Goal: Navigation & Orientation: Find specific page/section

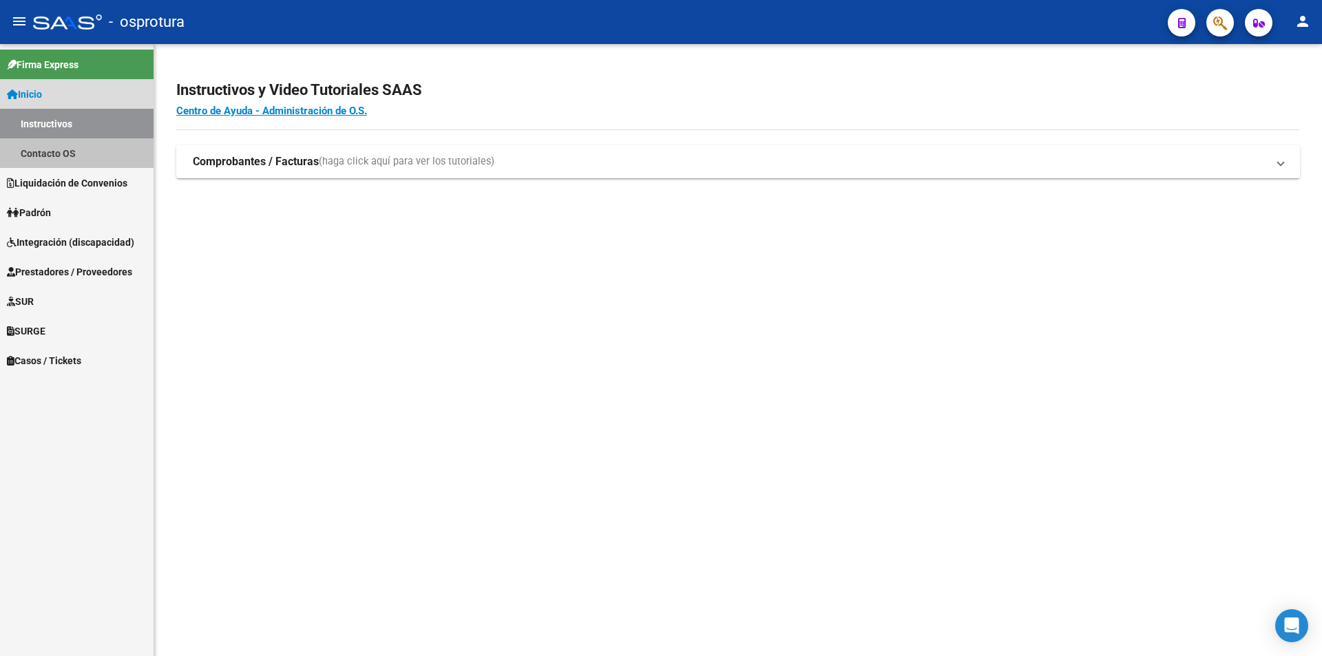
click at [83, 150] on link "Contacto OS" at bounding box center [77, 153] width 154 height 30
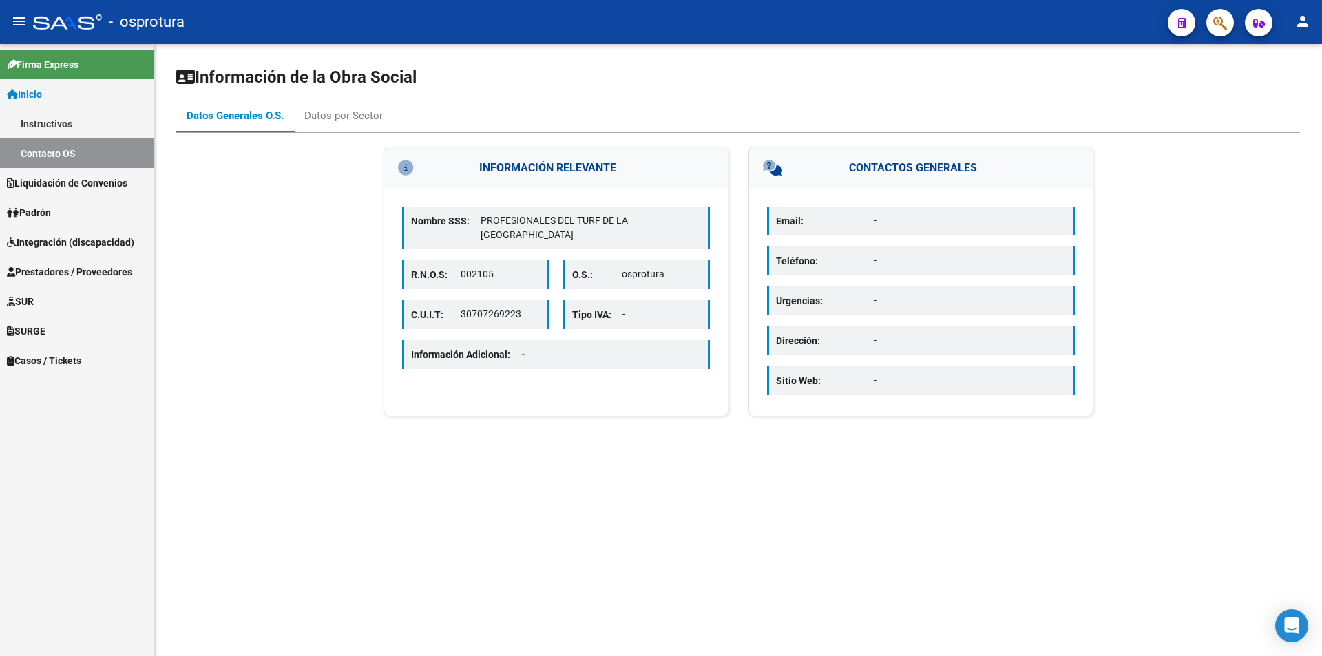
click at [112, 178] on span "Liquidación de Convenios" at bounding box center [67, 183] width 121 height 15
click at [116, 158] on link "Liquidación Publicada" at bounding box center [77, 153] width 154 height 30
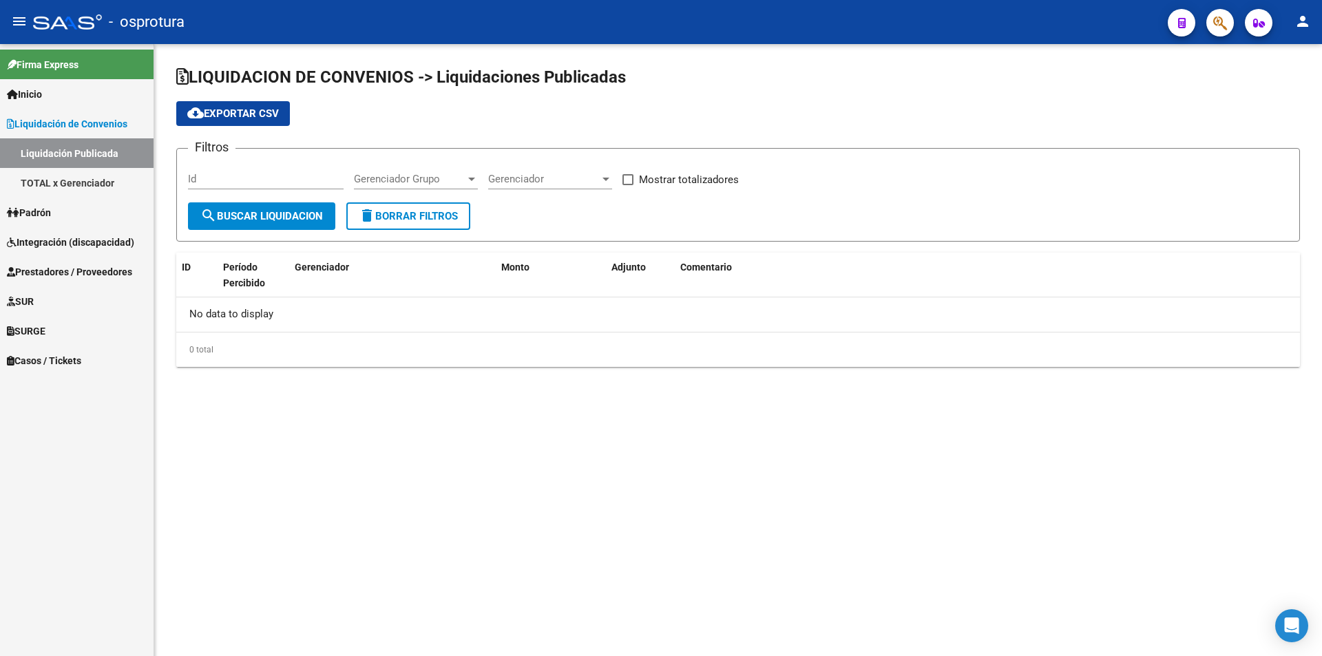
checkbox input "true"
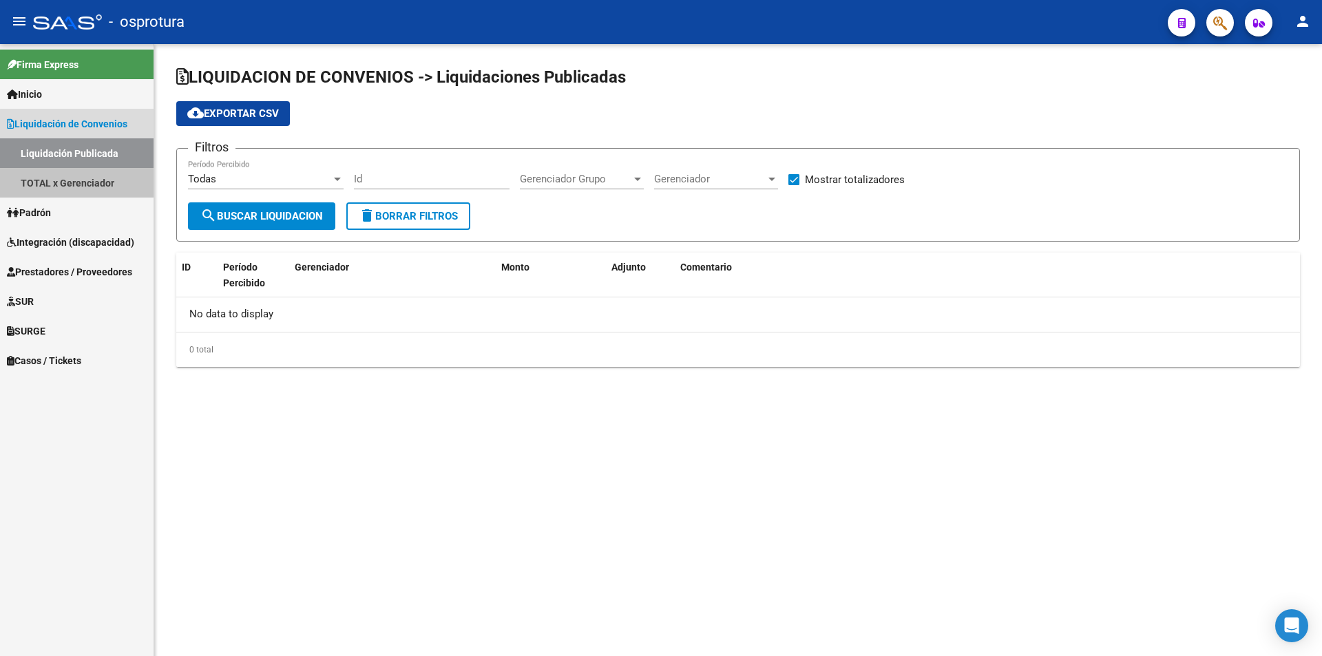
click at [129, 175] on link "TOTAL x Gerenciador" at bounding box center [77, 183] width 154 height 30
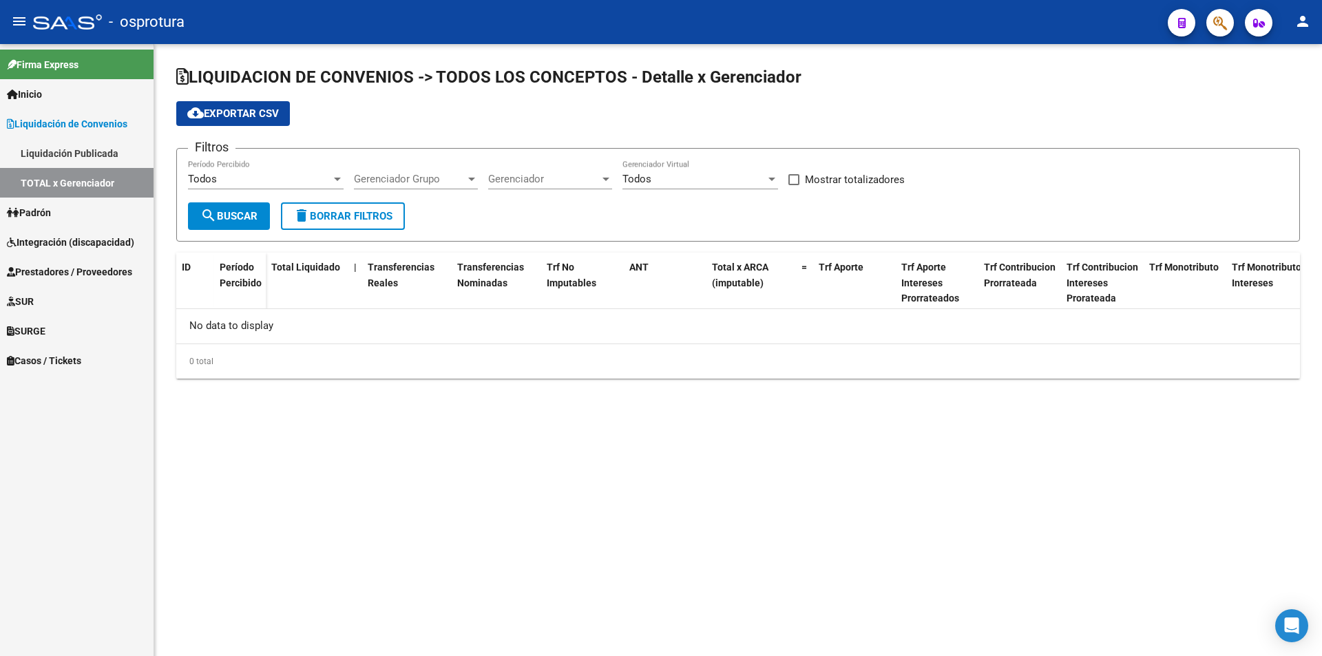
checkbox input "true"
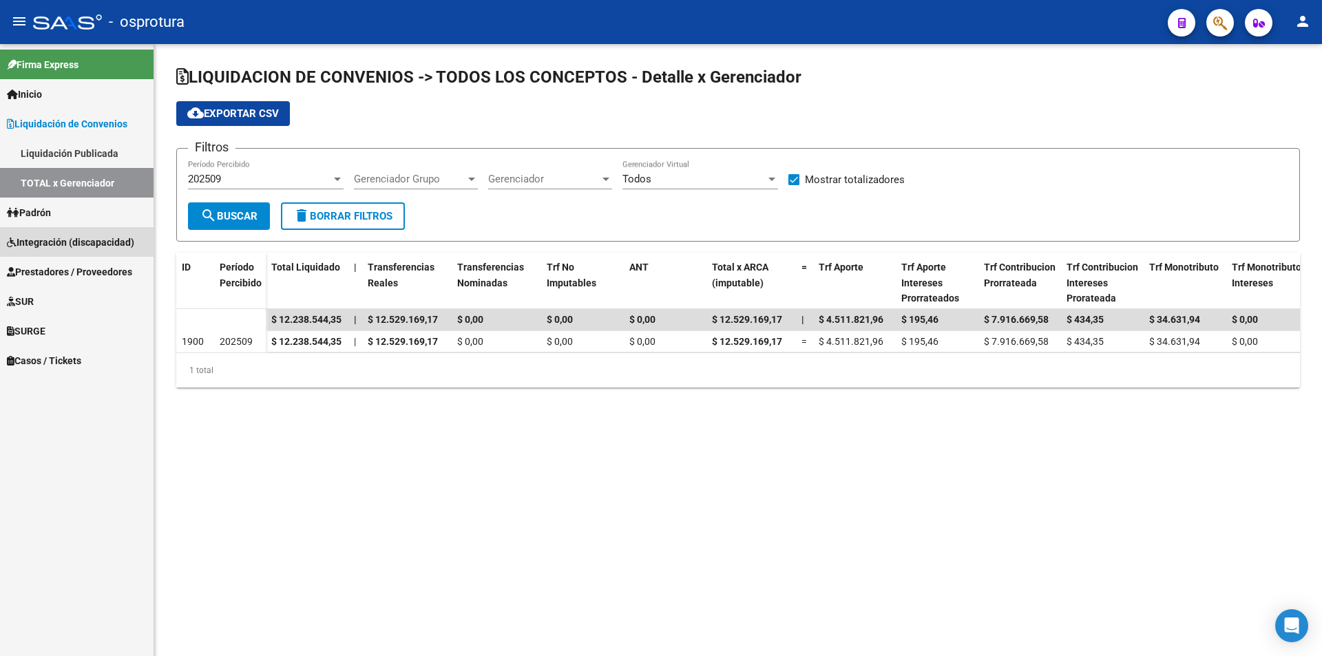
click at [134, 238] on span "Integración (discapacidad)" at bounding box center [70, 242] width 127 height 15
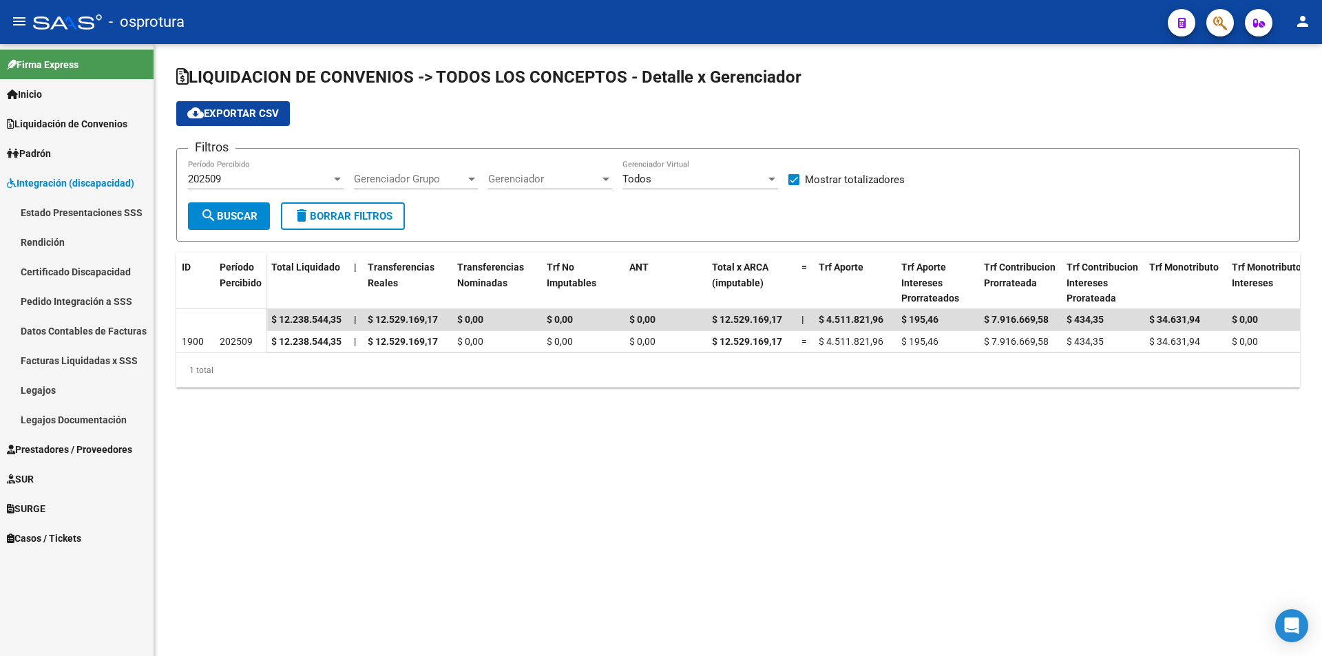
click at [129, 203] on link "Estado Presentaciones SSS" at bounding box center [77, 213] width 154 height 30
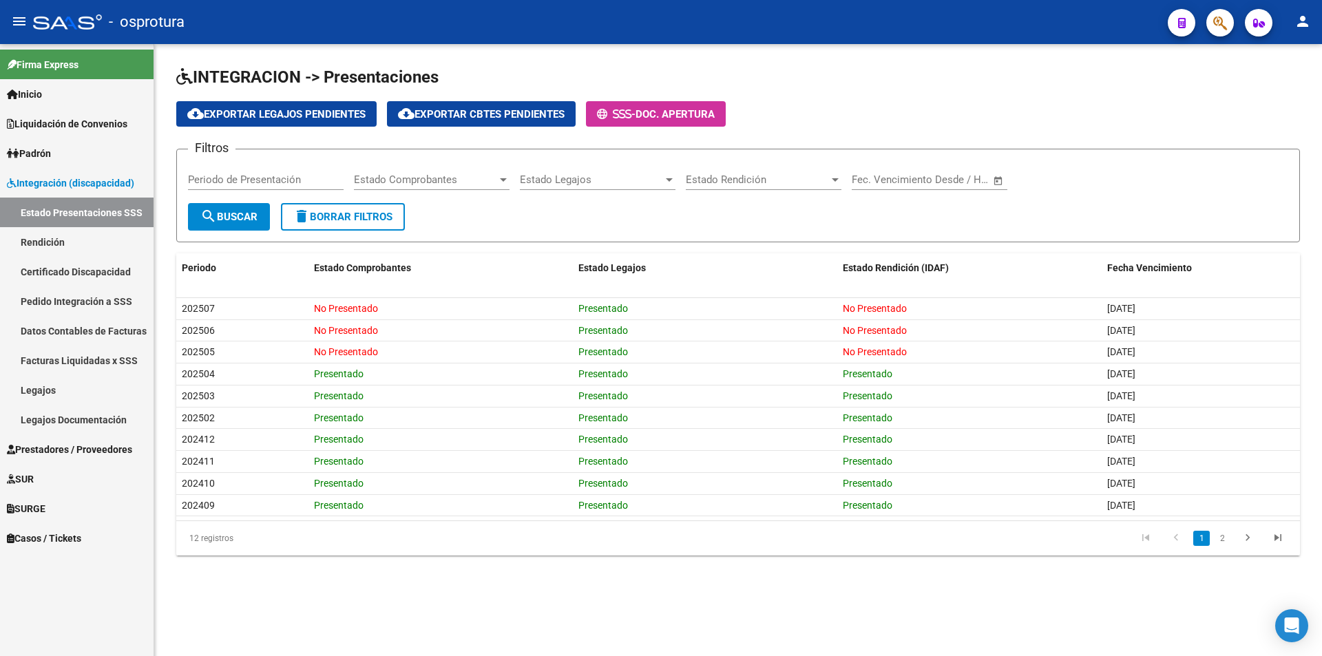
click at [129, 154] on link "Padrón" at bounding box center [77, 153] width 154 height 30
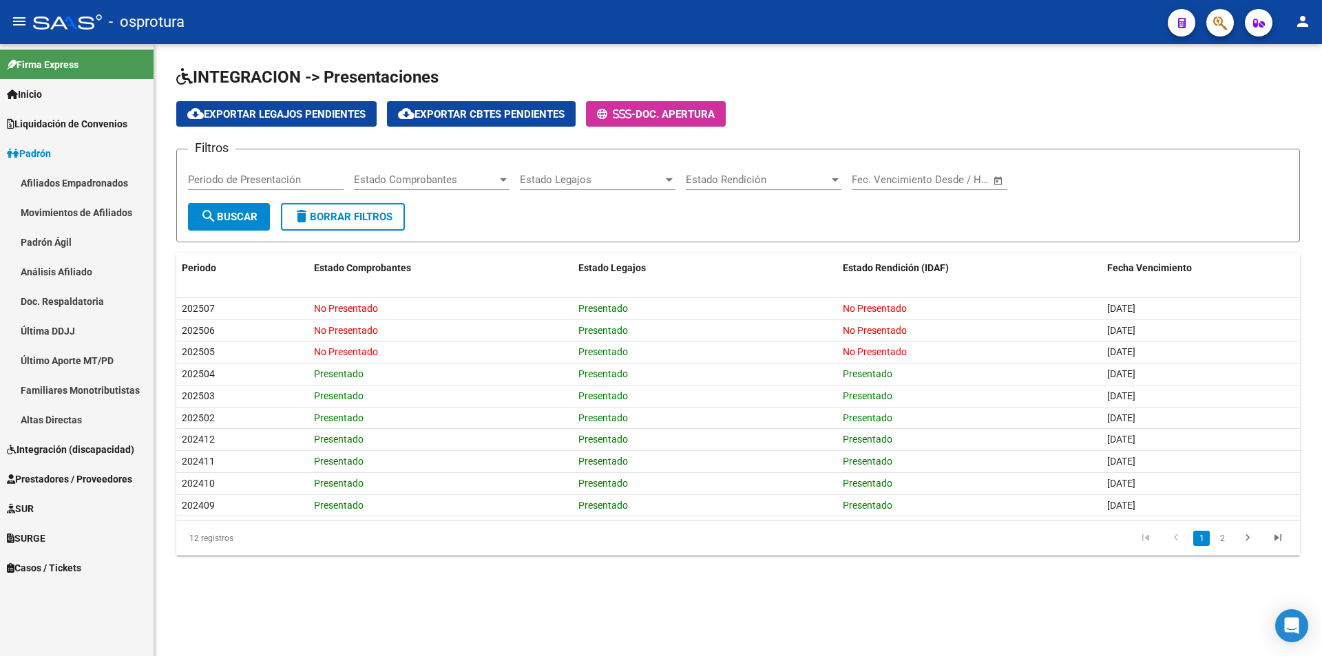
click at [129, 183] on link "Afiliados Empadronados" at bounding box center [77, 183] width 154 height 30
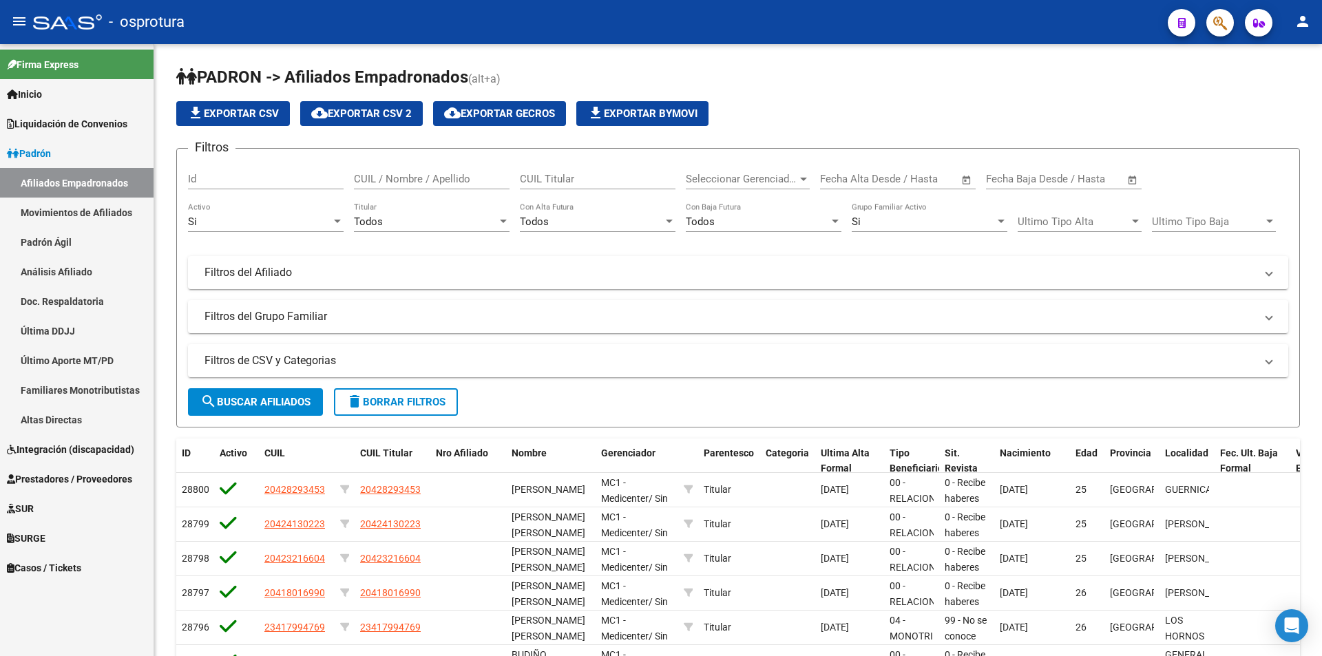
click at [111, 138] on link "Padrón" at bounding box center [77, 153] width 154 height 30
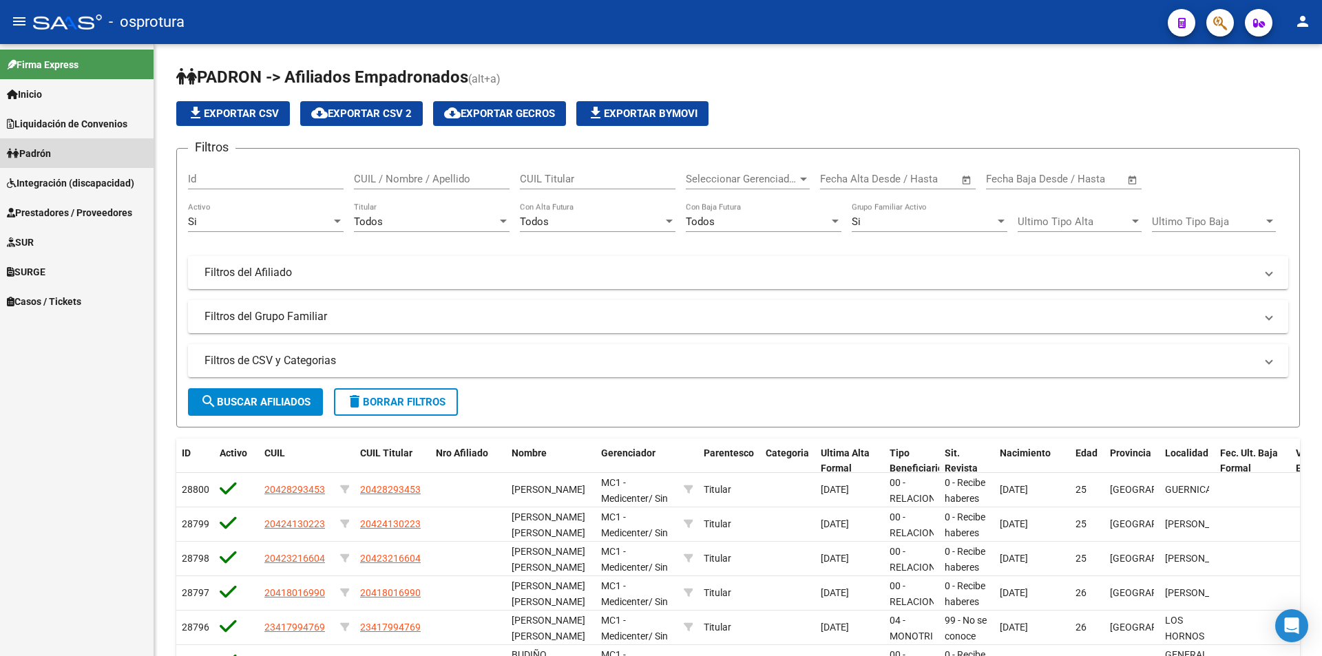
click at [114, 120] on span "Liquidación de Convenios" at bounding box center [67, 123] width 121 height 15
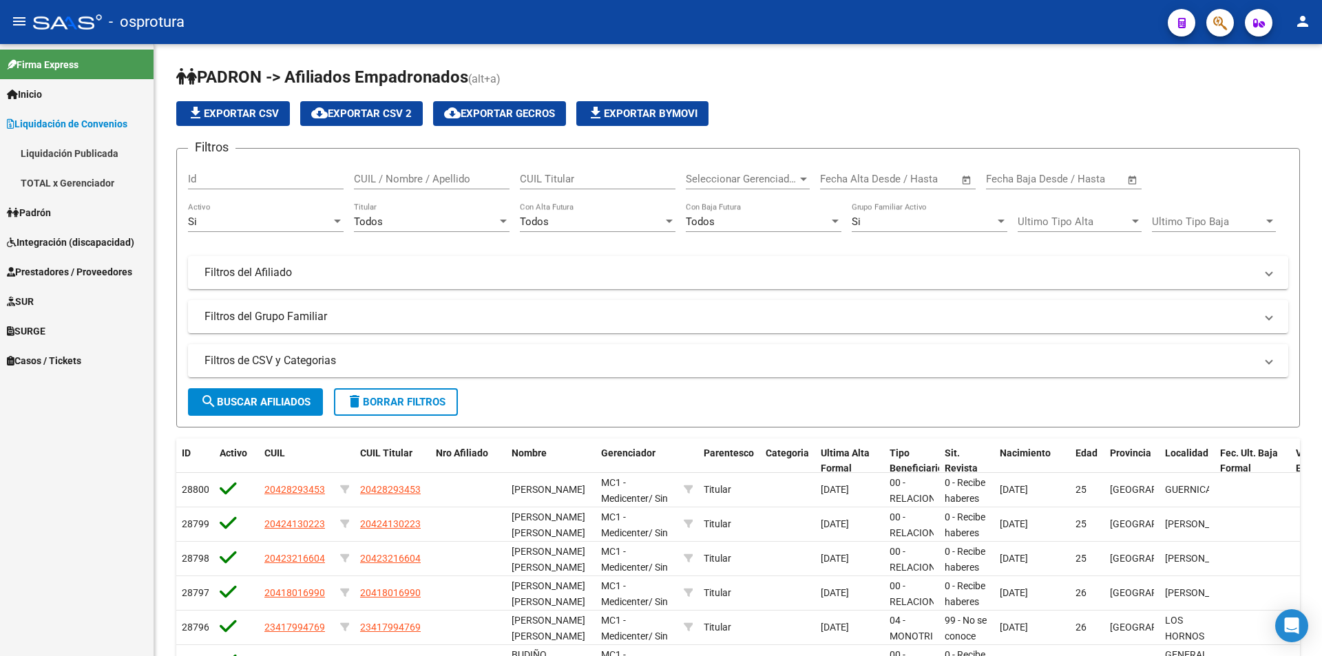
click at [118, 178] on link "TOTAL x Gerenciador" at bounding box center [77, 183] width 154 height 30
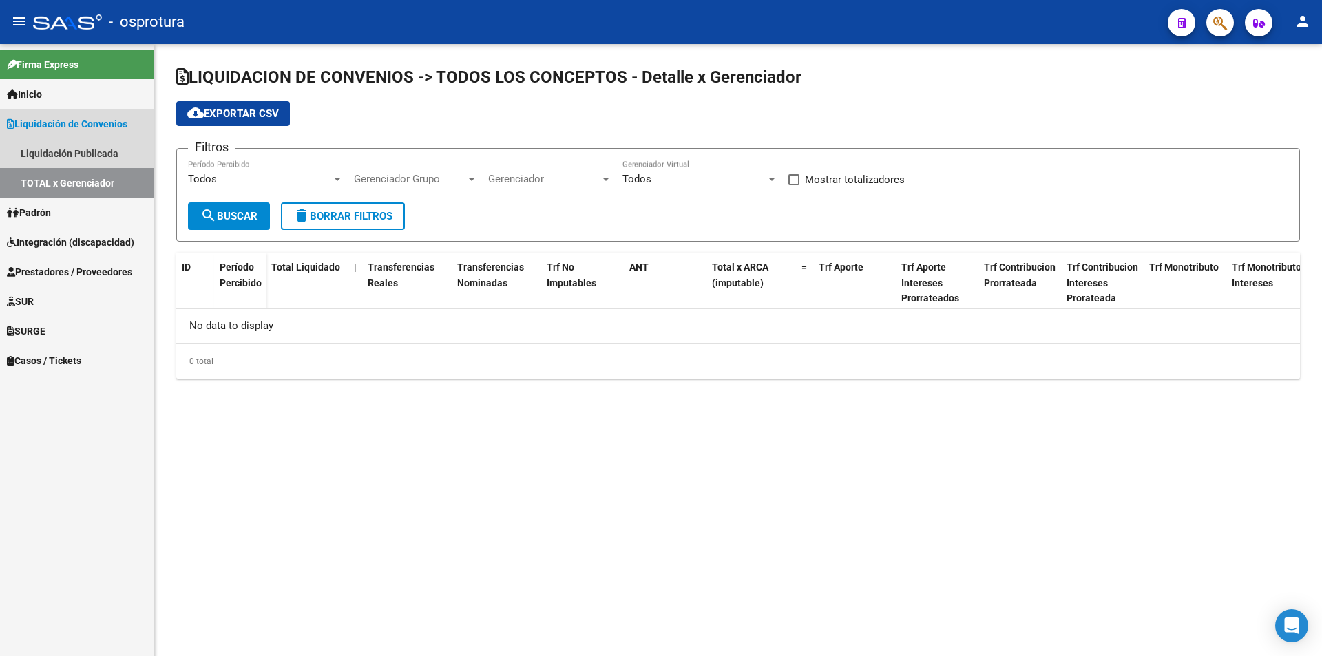
checkbox input "true"
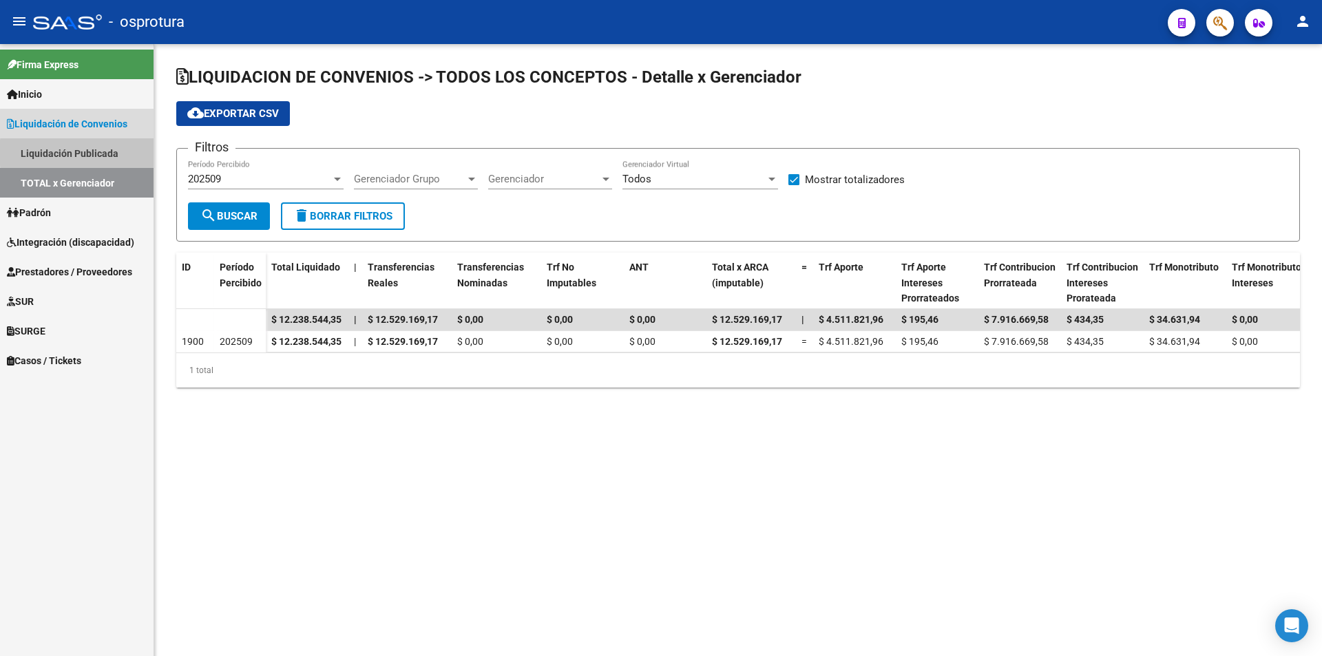
click at [124, 153] on link "Liquidación Publicada" at bounding box center [77, 153] width 154 height 30
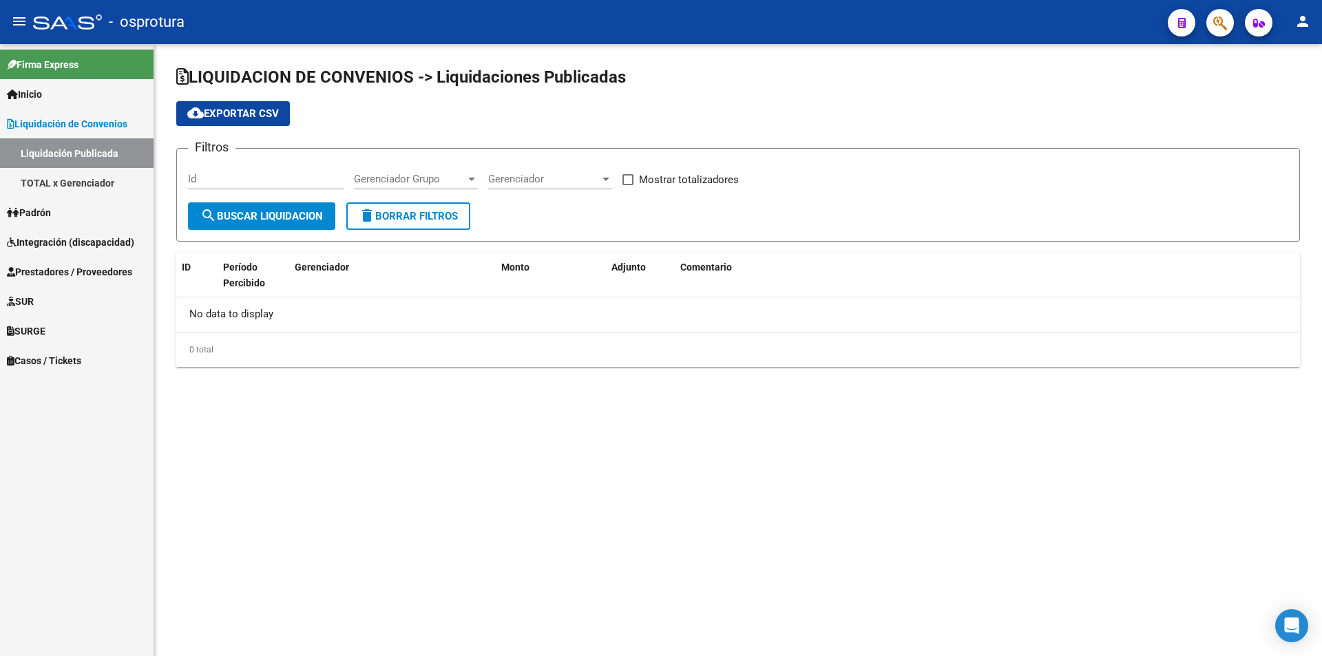
checkbox input "true"
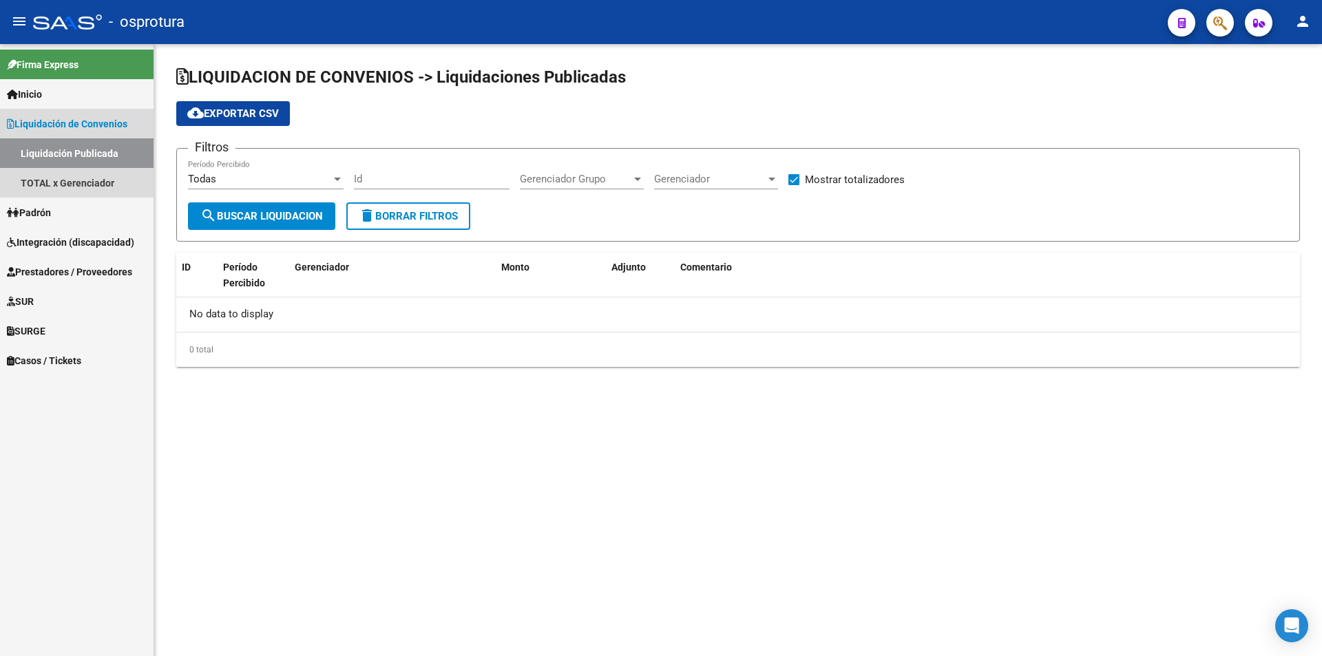
click at [125, 127] on span "Liquidación de Convenios" at bounding box center [67, 123] width 121 height 15
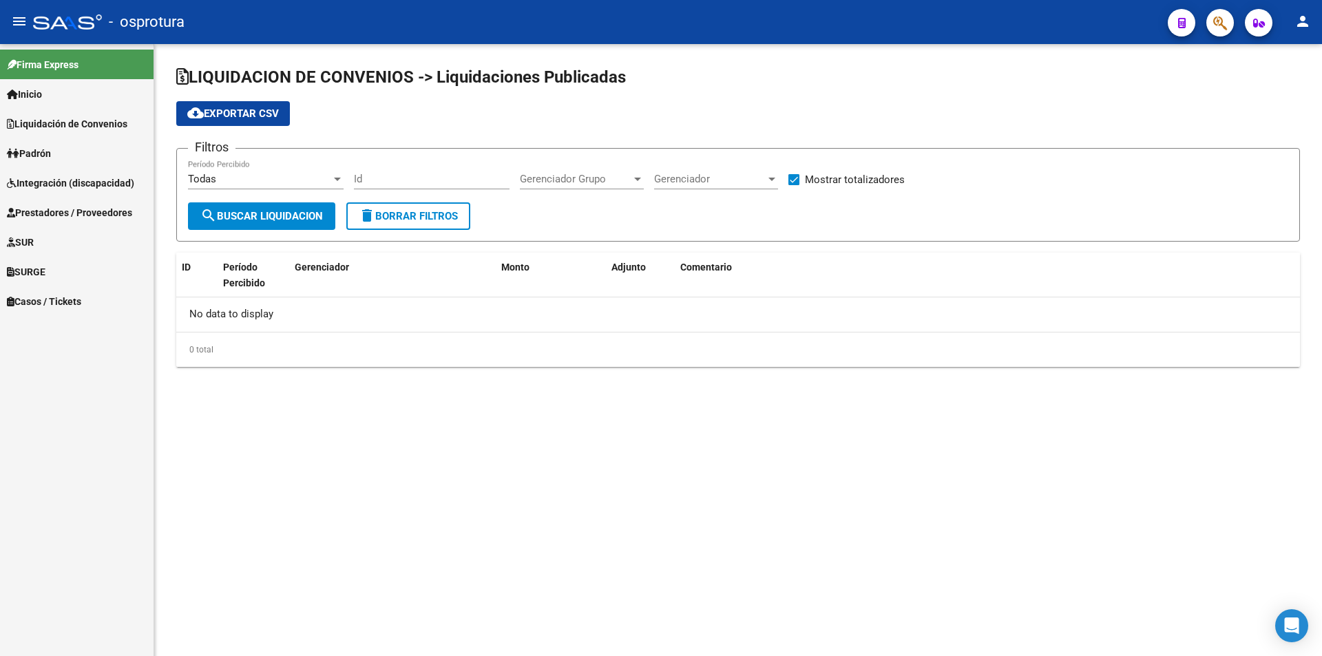
click at [96, 217] on span "Prestadores / Proveedores" at bounding box center [69, 212] width 125 height 15
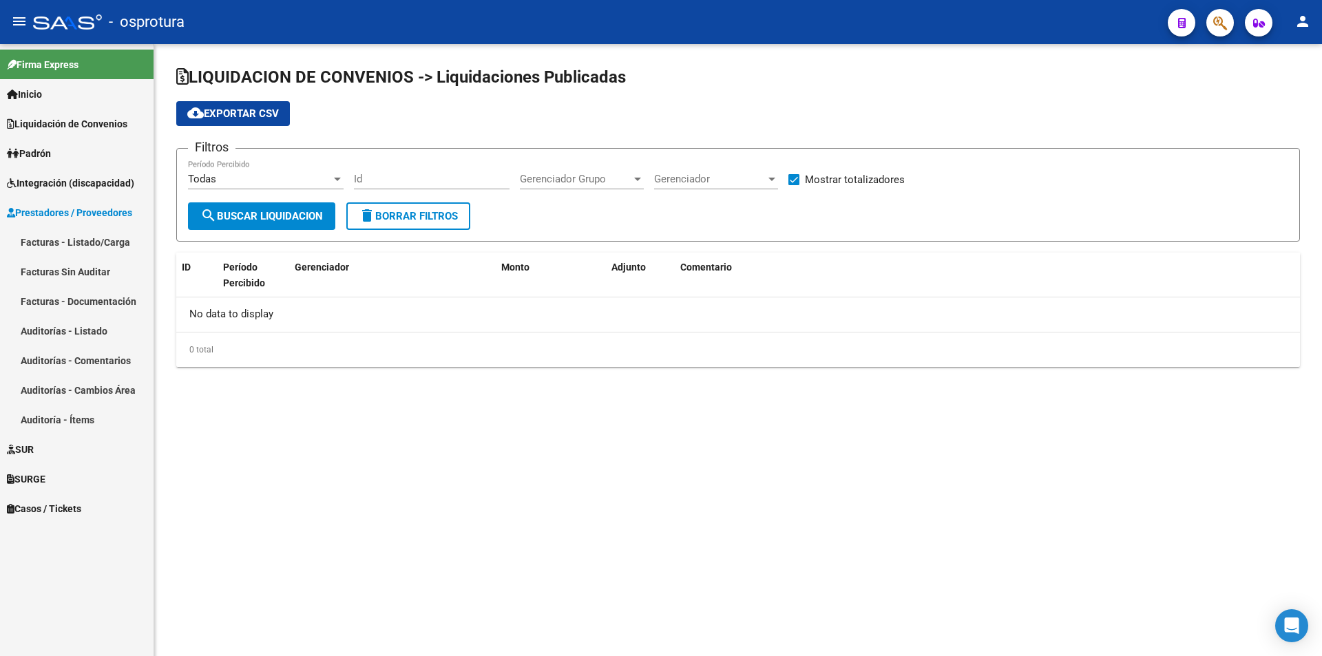
click at [96, 217] on span "Prestadores / Proveedores" at bounding box center [69, 212] width 125 height 15
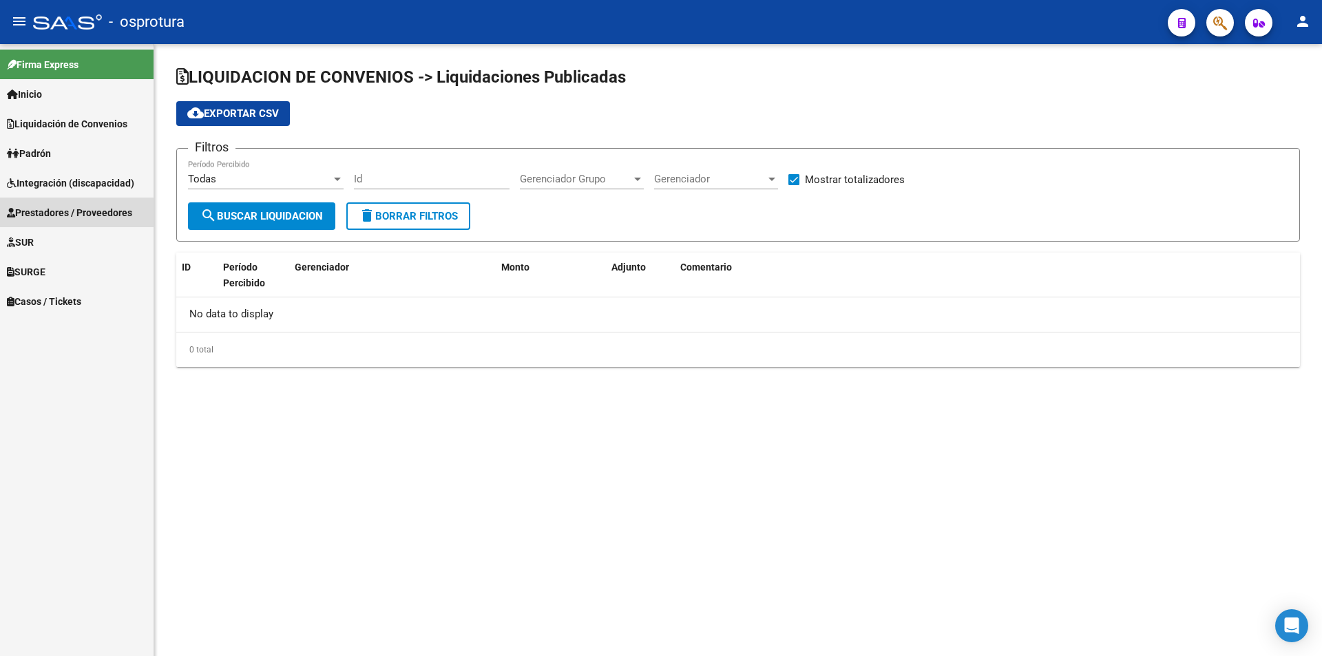
click at [114, 187] on span "Integración (discapacidad)" at bounding box center [70, 183] width 127 height 15
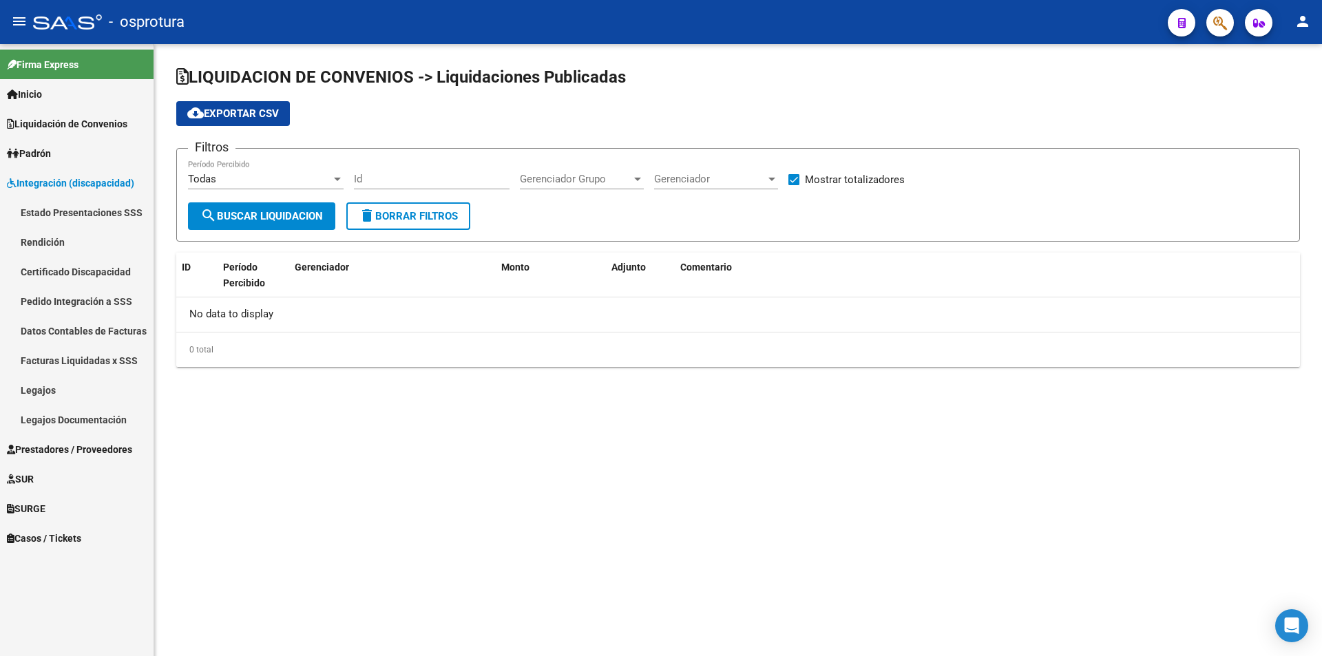
click at [114, 187] on span "Integración (discapacidad)" at bounding box center [70, 183] width 127 height 15
